Goal: Task Accomplishment & Management: Complete application form

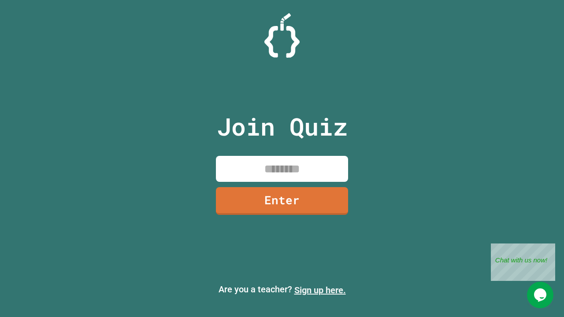
click at [320, 290] on link "Sign up here." at bounding box center [320, 290] width 52 height 11
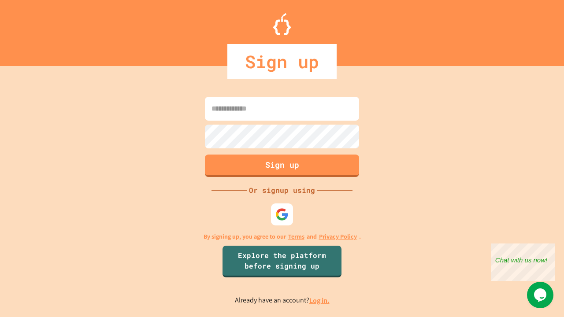
click at [320, 300] on link "Log in." at bounding box center [319, 300] width 20 height 9
